Goal: Task Accomplishment & Management: Manage account settings

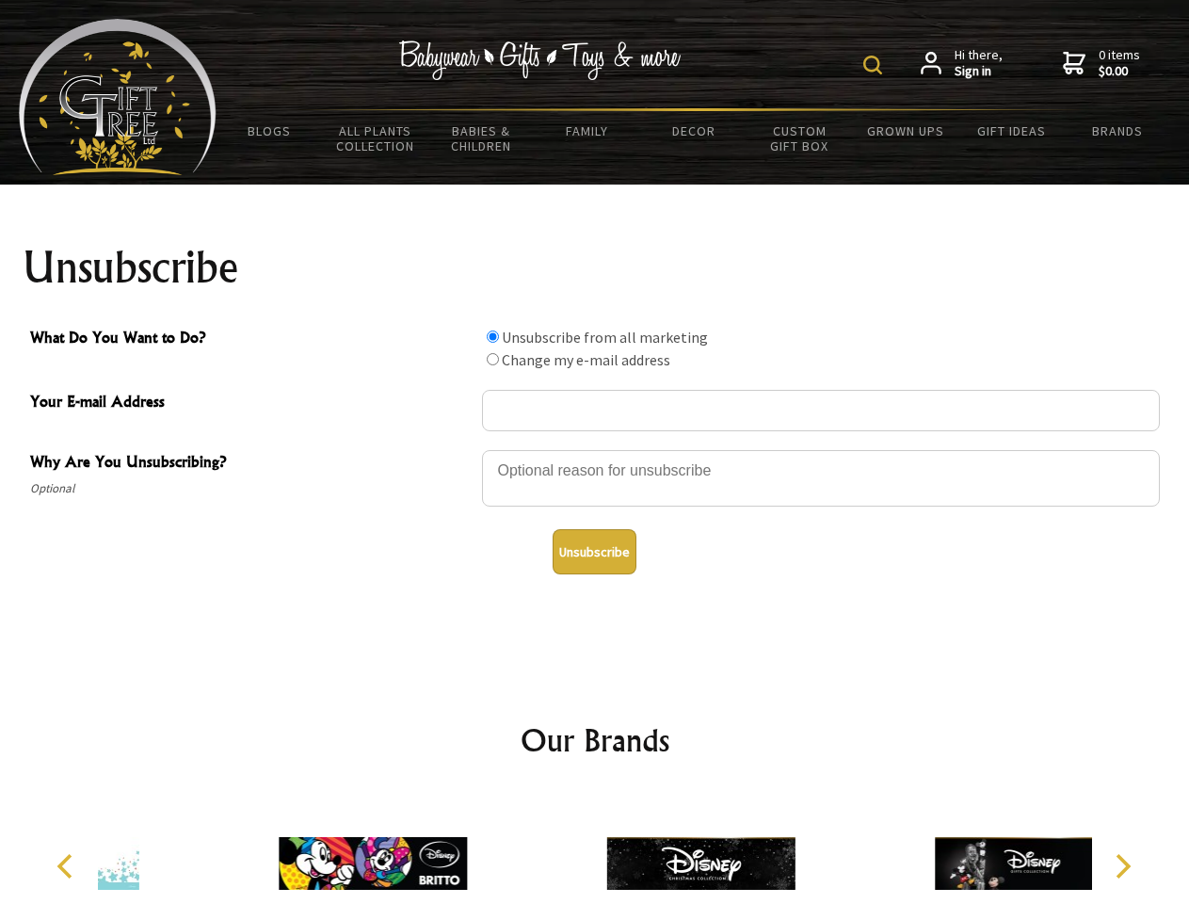
click at [876, 65] on img at bounding box center [872, 65] width 19 height 19
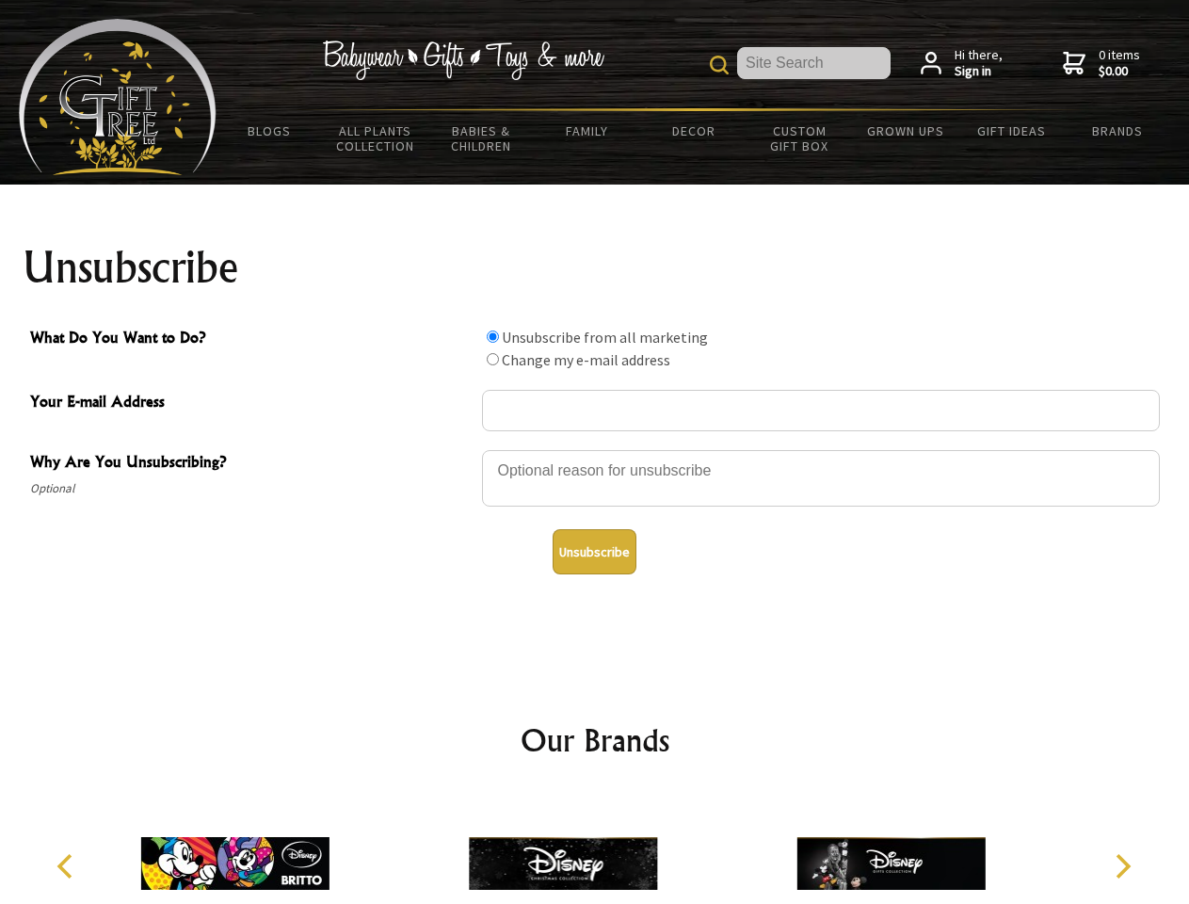
click at [595, 449] on div at bounding box center [821, 481] width 678 height 66
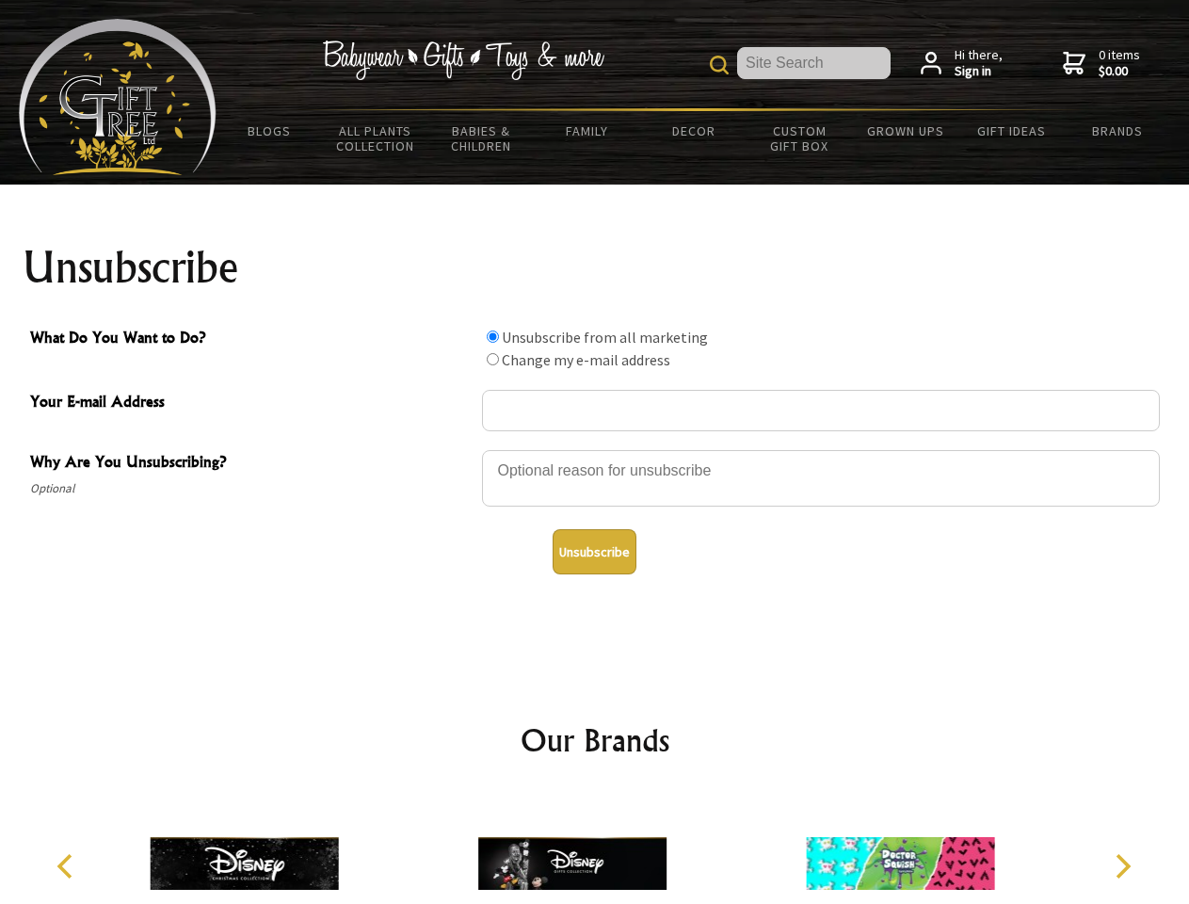
click at [492, 336] on input "What Do You Want to Do?" at bounding box center [493, 337] width 12 height 12
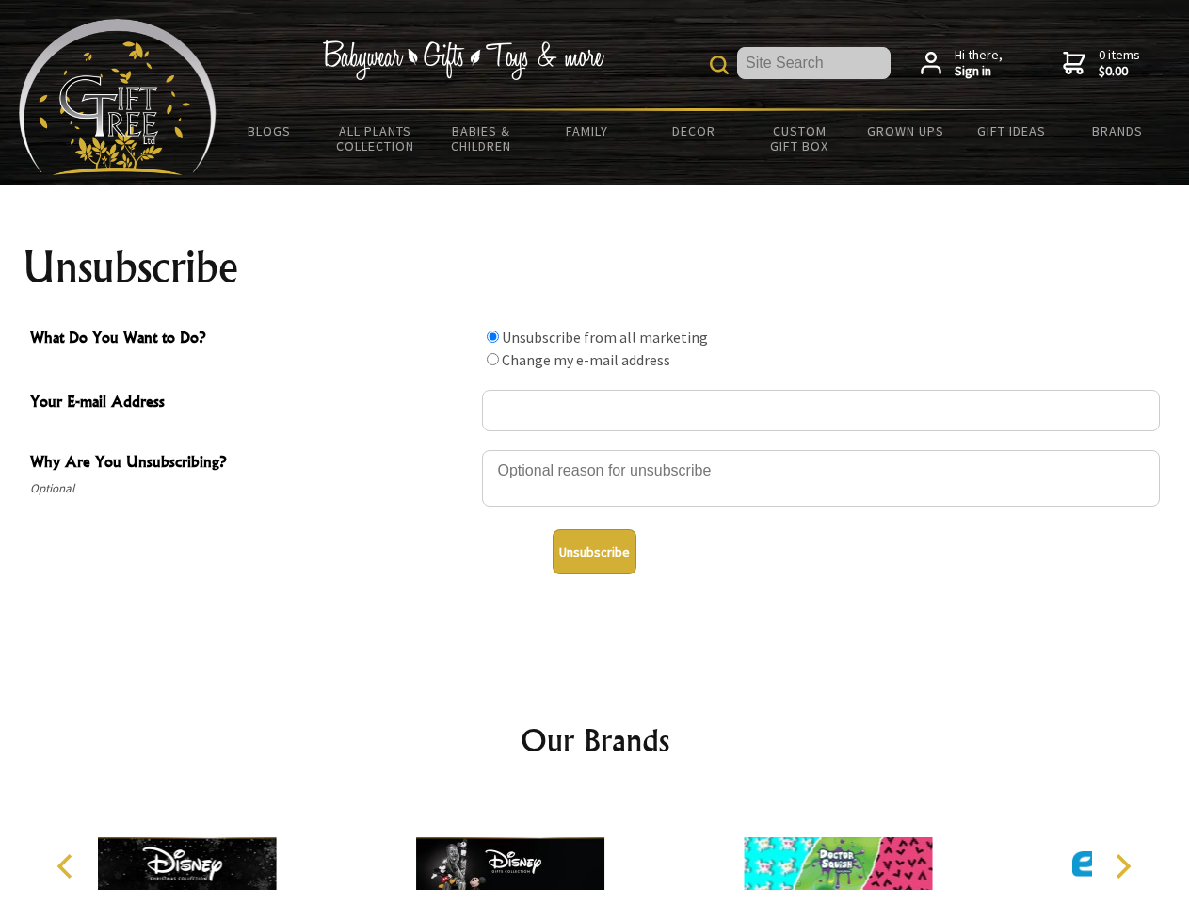
click at [492, 359] on input "What Do You Want to Do?" at bounding box center [493, 359] width 12 height 12
radio input "true"
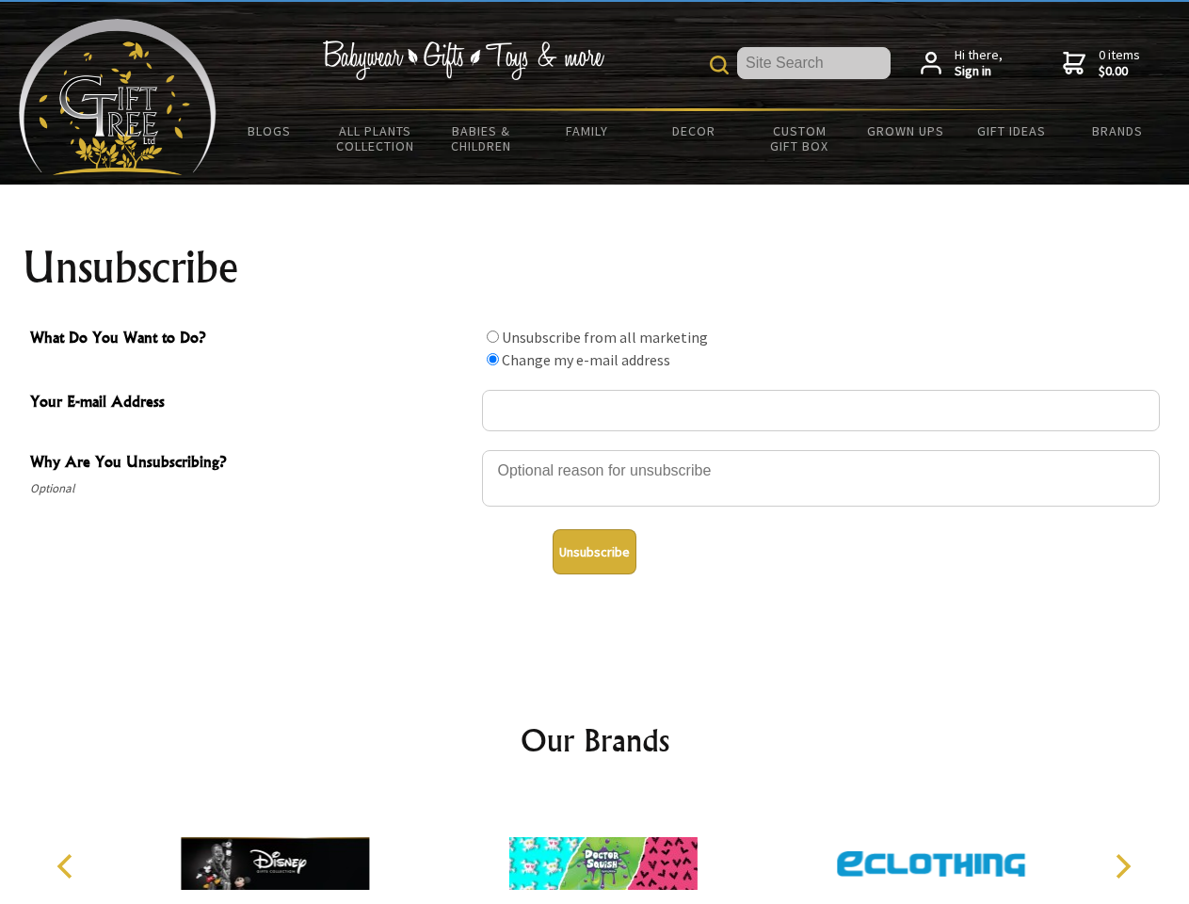
click at [594, 552] on button "Unsubscribe" at bounding box center [595, 551] width 84 height 45
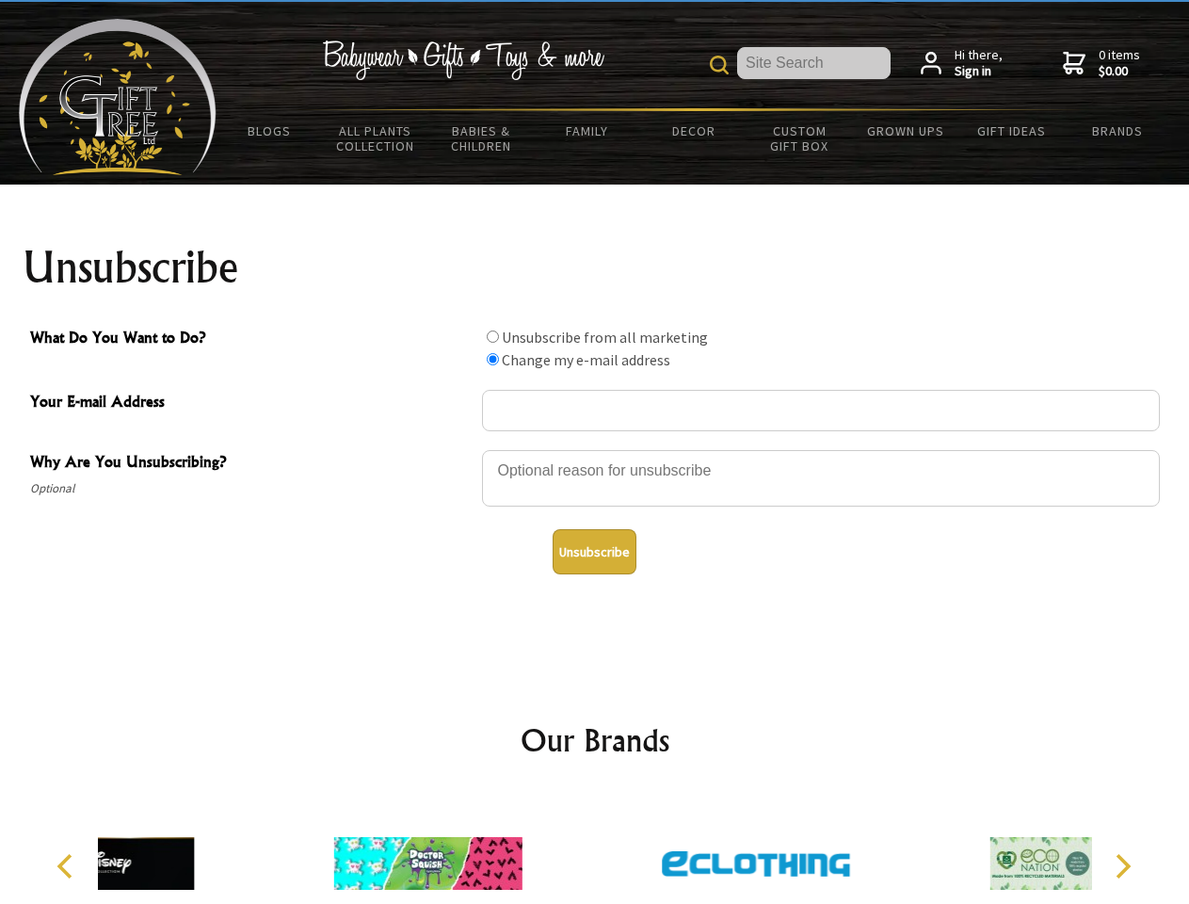
click at [595, 848] on div at bounding box center [756, 866] width 328 height 147
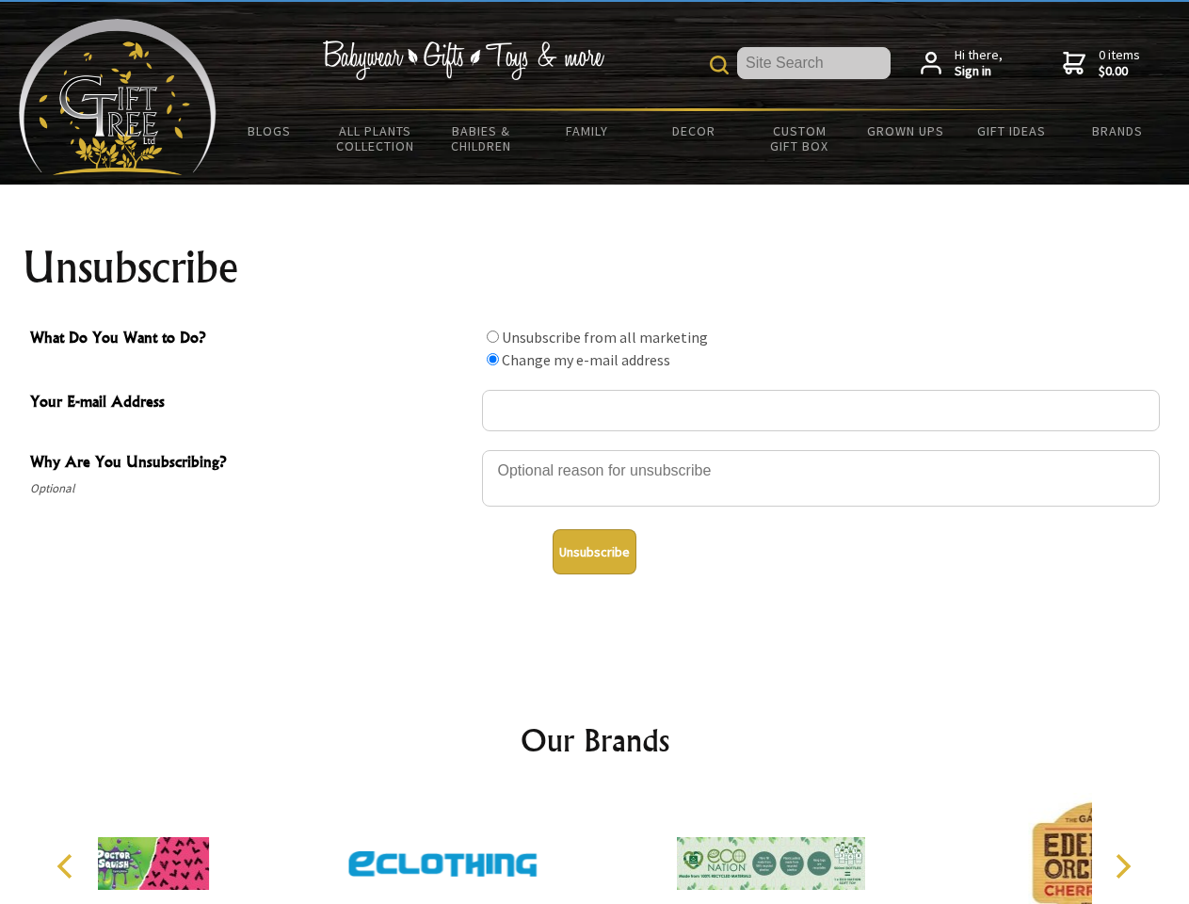
click at [68, 866] on icon "Previous" at bounding box center [67, 866] width 24 height 24
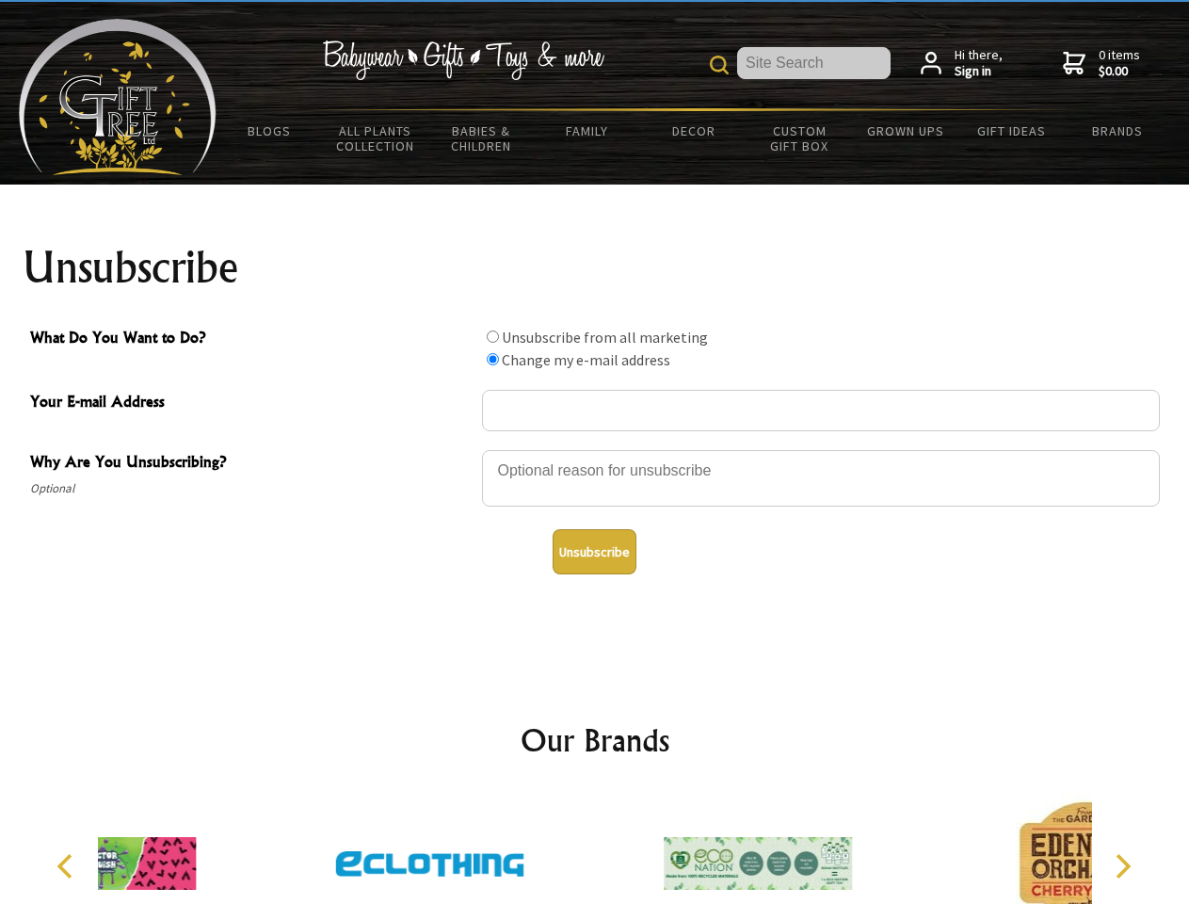
click at [1122, 866] on icon "Next" at bounding box center [1121, 866] width 24 height 24
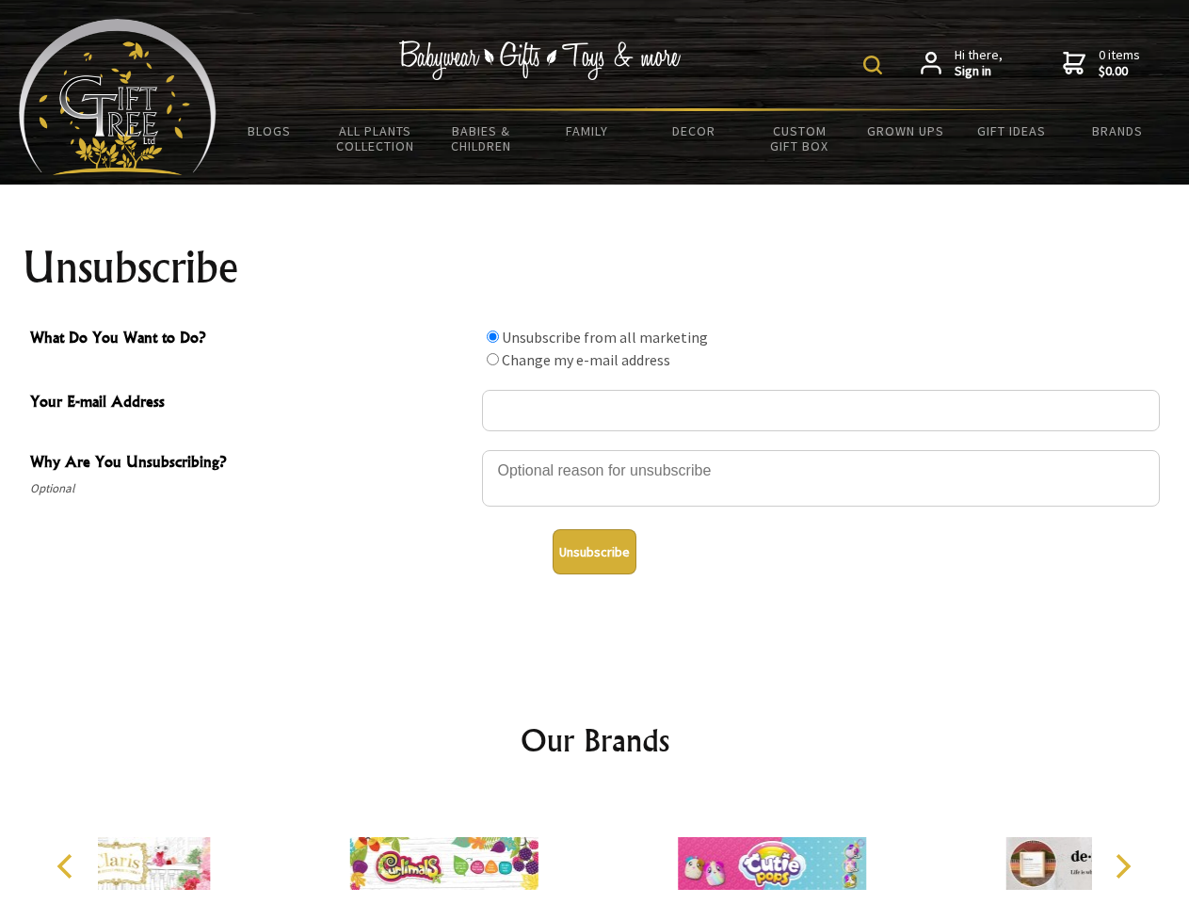
click at [876, 65] on img at bounding box center [872, 65] width 19 height 19
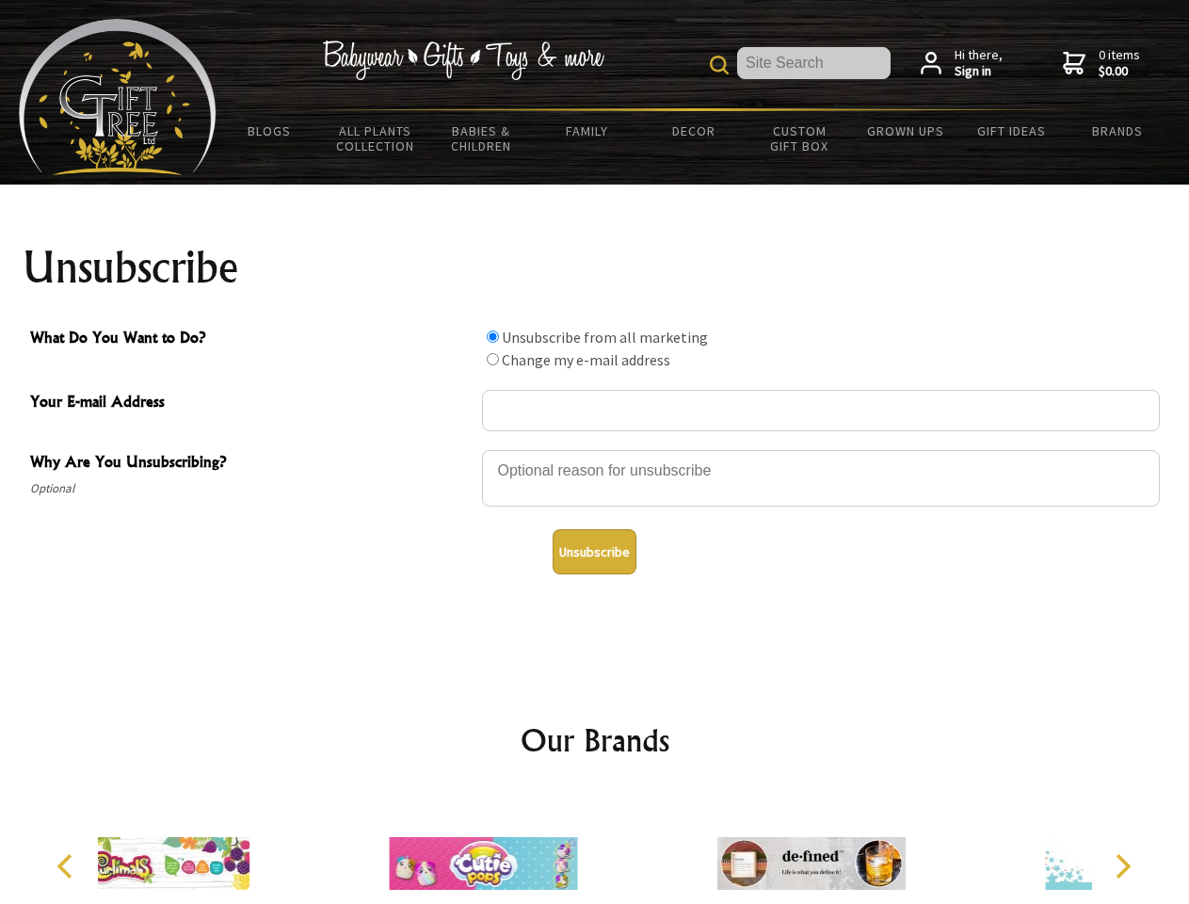
click at [595, 449] on div at bounding box center [821, 481] width 678 height 66
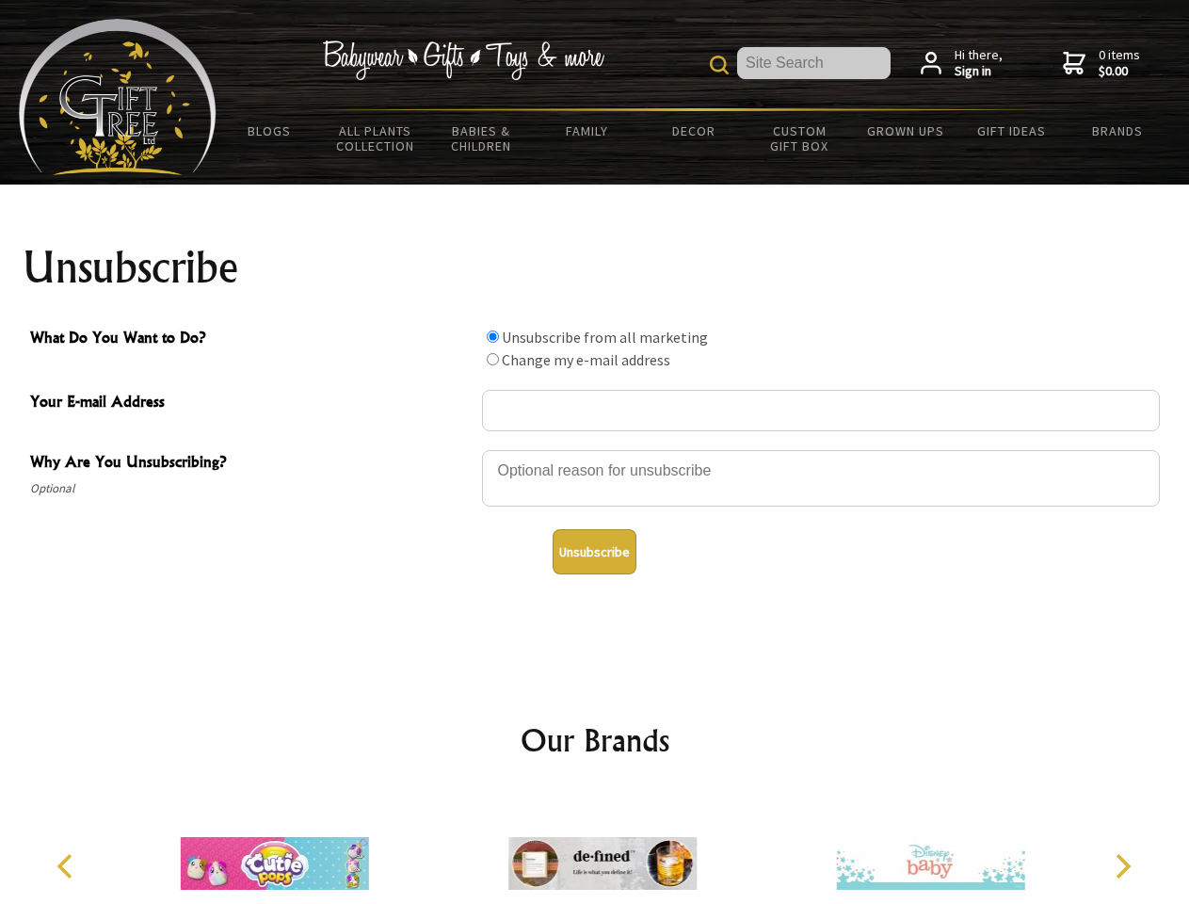
click at [492, 336] on input "What Do You Want to Do?" at bounding box center [493, 337] width 12 height 12
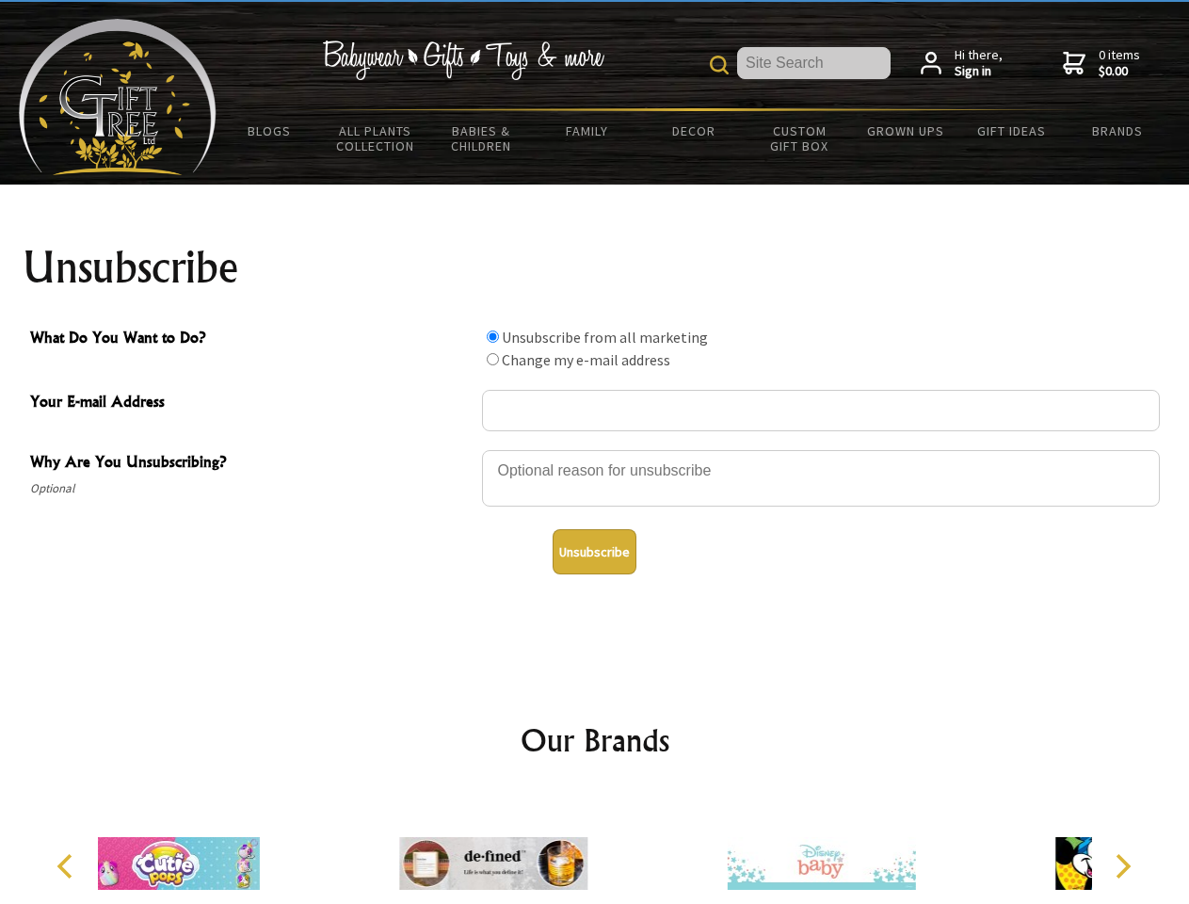
click at [492, 359] on input "What Do You Want to Do?" at bounding box center [493, 359] width 12 height 12
radio input "true"
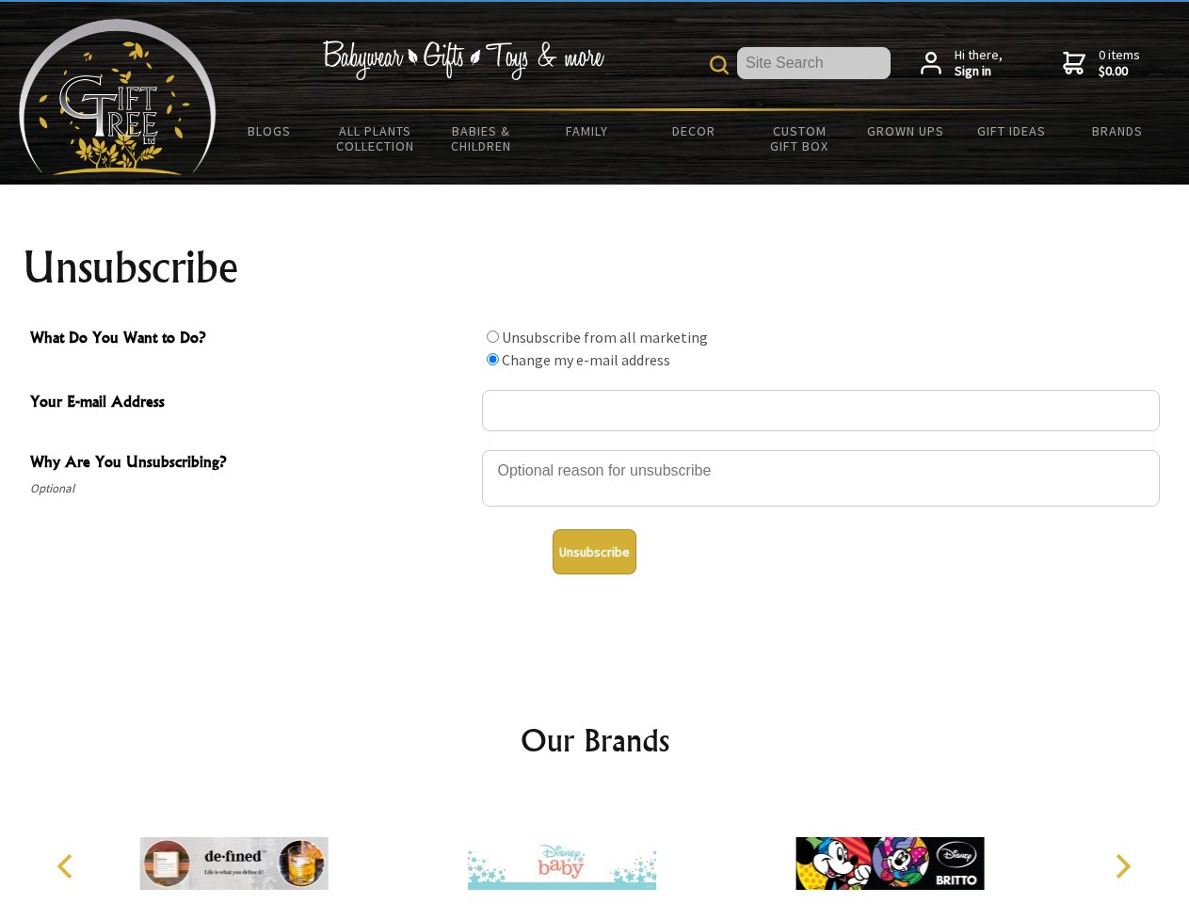
click at [594, 552] on button "Unsubscribe" at bounding box center [595, 551] width 84 height 45
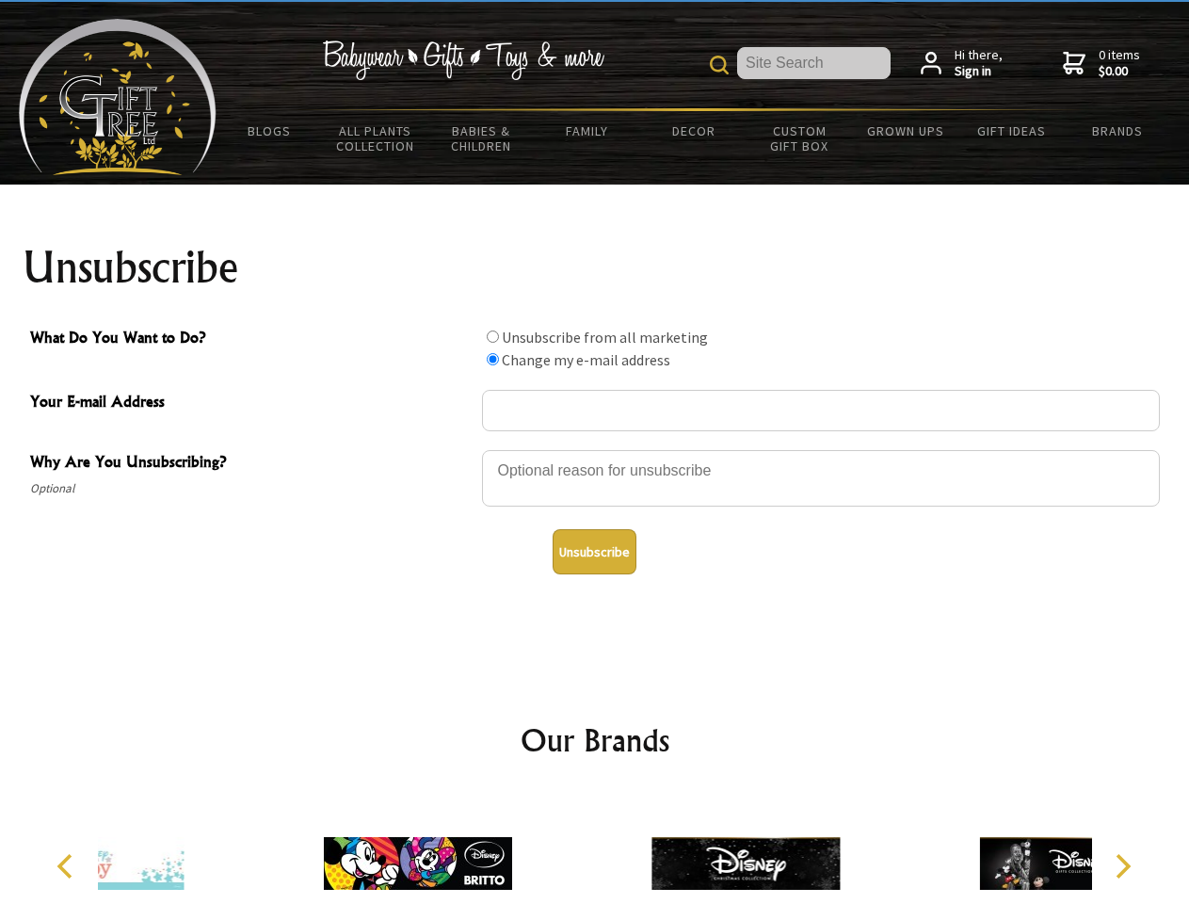
click at [68, 866] on icon "Previous" at bounding box center [67, 866] width 24 height 24
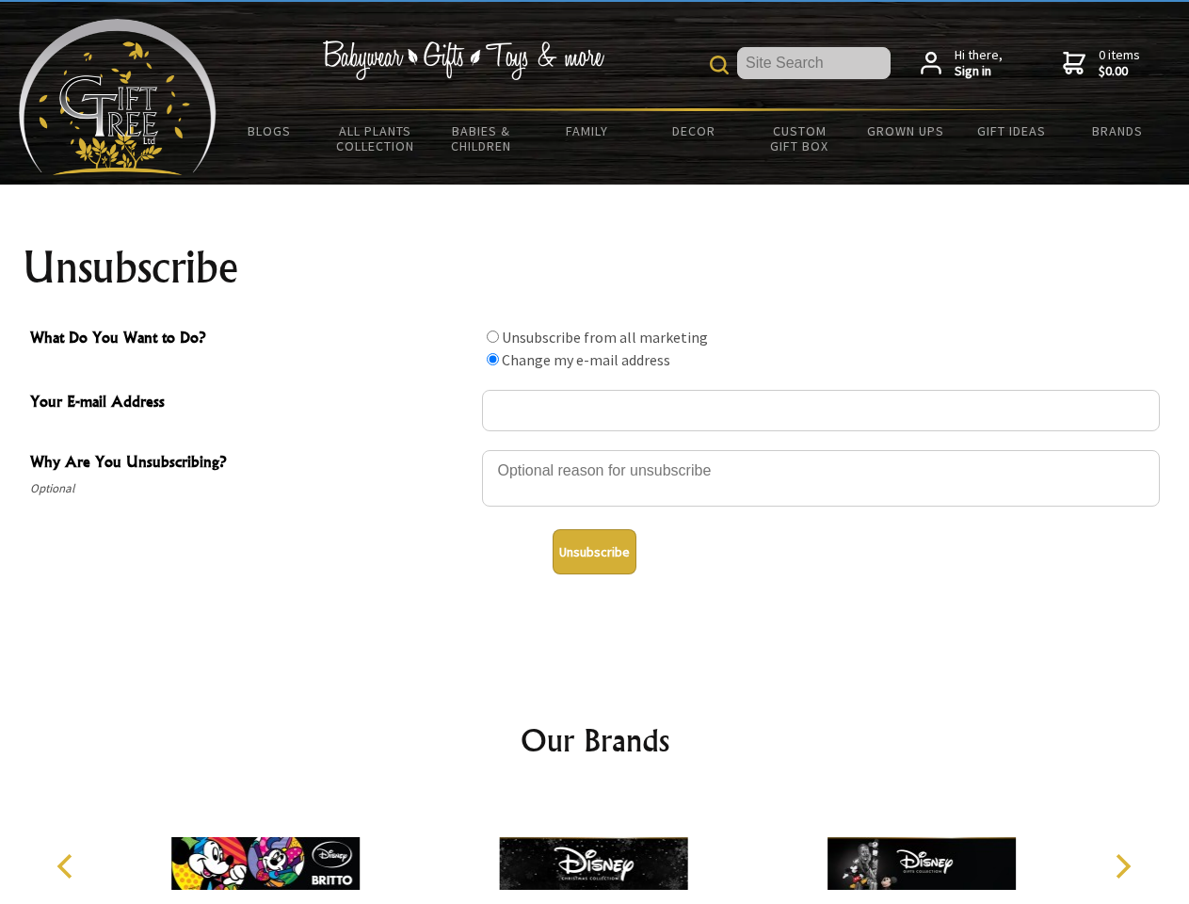
click at [1122, 866] on icon "Next" at bounding box center [1121, 866] width 24 height 24
